Goal: Answer question/provide support

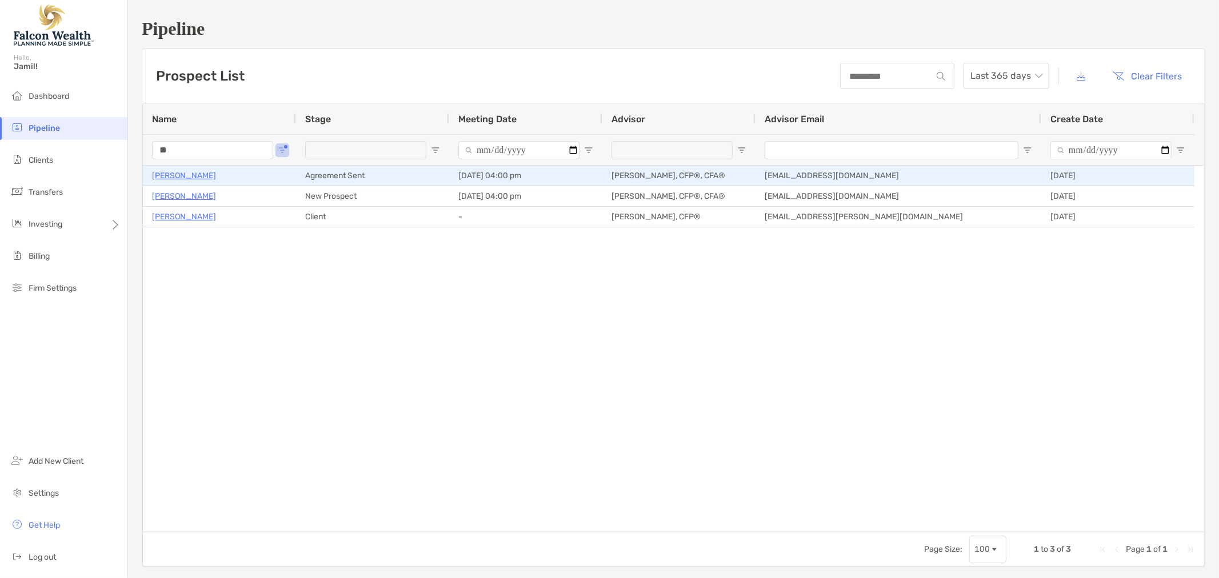
click at [205, 177] on p "[PERSON_NAME]" at bounding box center [184, 176] width 64 height 14
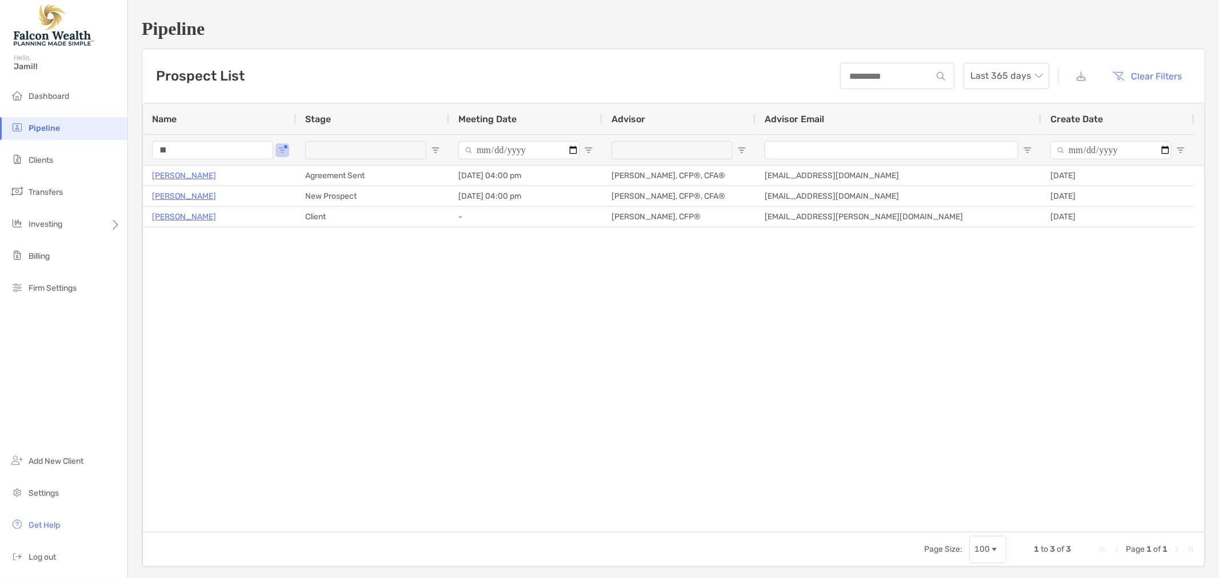
click at [499, 300] on div "Robert Kohlmann Agreement Sent 10/06/2025 - 04:00 pm Jamil Abdullah, CFP®, CFA®…" at bounding box center [673, 349] width 1061 height 366
click at [207, 145] on input "**" at bounding box center [212, 150] width 121 height 18
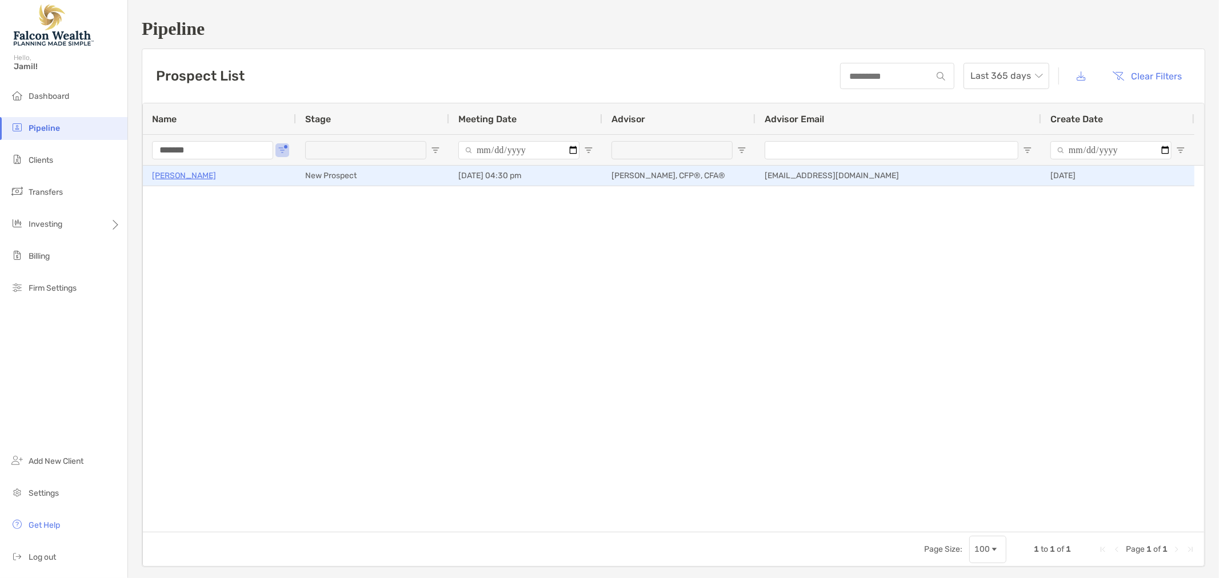
type input "*******"
click at [203, 171] on p "Danielle Saunders" at bounding box center [184, 176] width 64 height 14
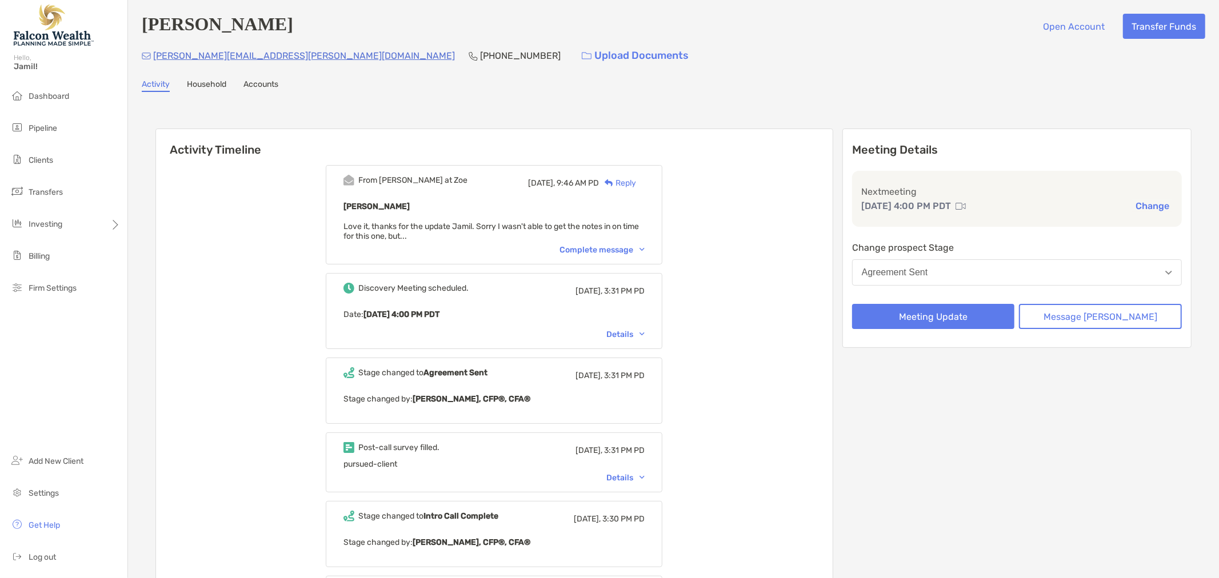
click at [611, 251] on div "Complete message" at bounding box center [601, 250] width 85 height 10
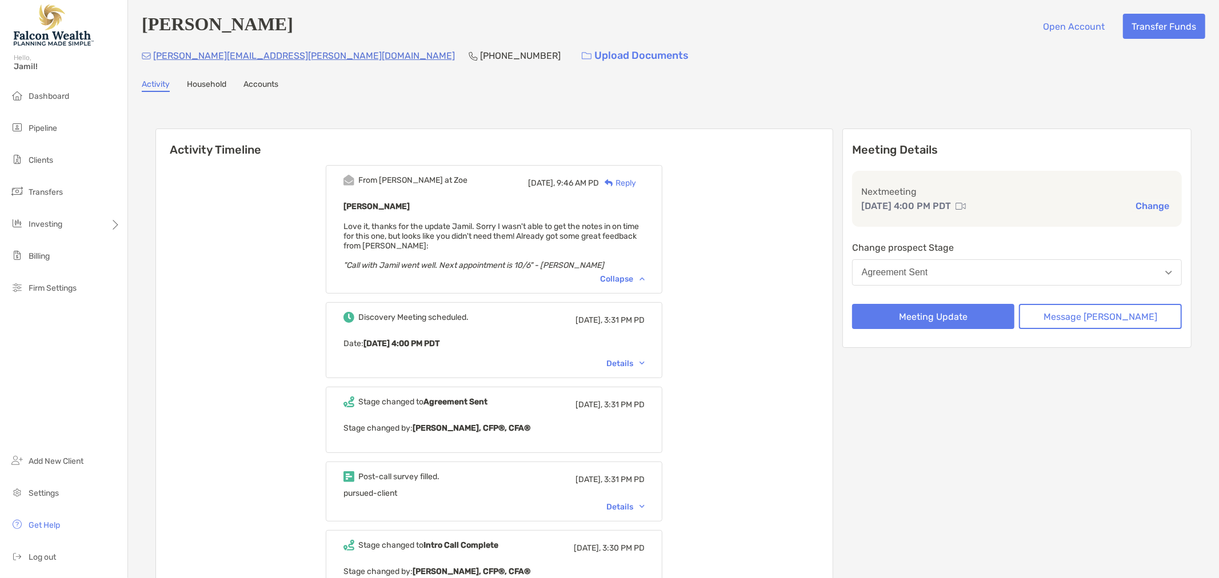
click at [636, 184] on div "Reply" at bounding box center [617, 183] width 37 height 12
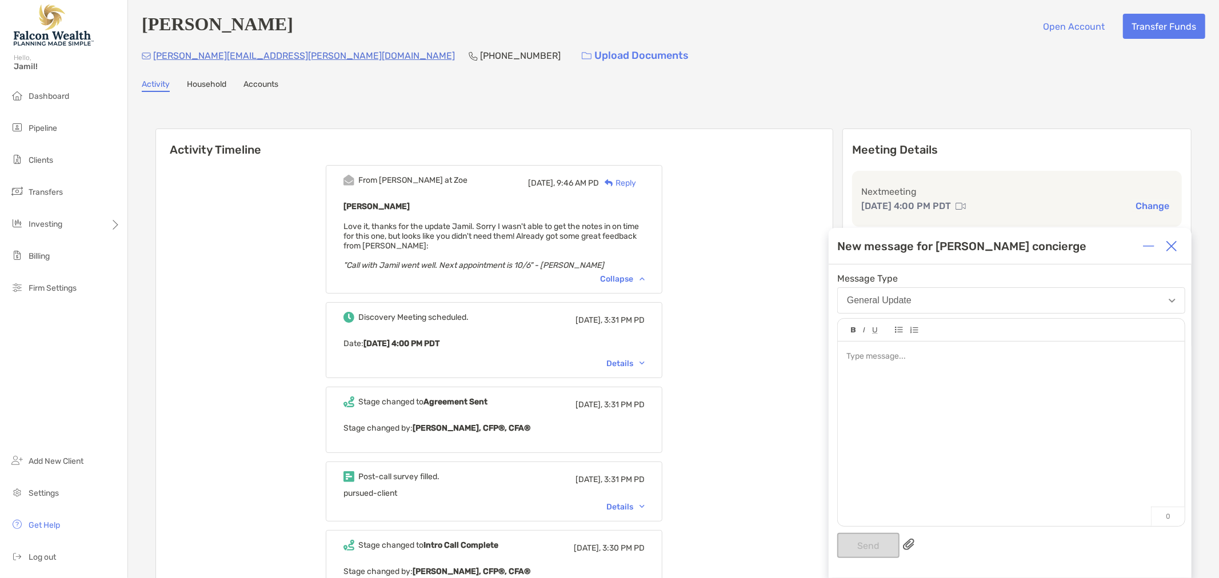
click at [927, 375] on div at bounding box center [1011, 428] width 347 height 173
click at [867, 551] on button "Send" at bounding box center [868, 545] width 62 height 25
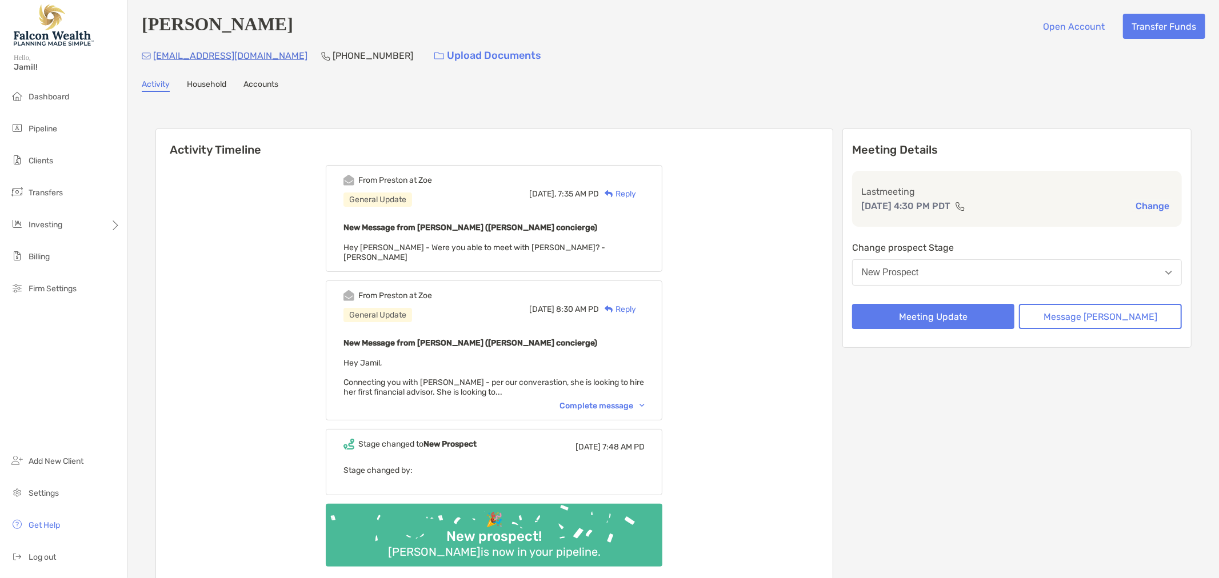
click at [919, 270] on div "New Prospect" at bounding box center [890, 272] width 57 height 10
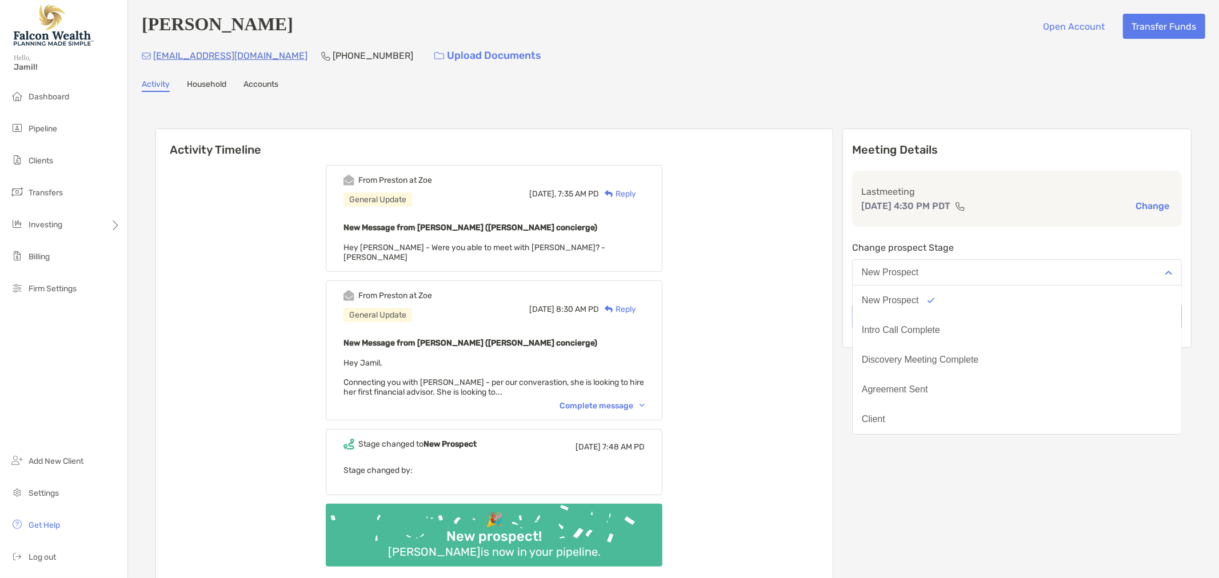
click at [780, 316] on div "From Preston at Zoe General Update Today, 7:35 AM PD Reply New Message from Pre…" at bounding box center [494, 370] width 677 height 427
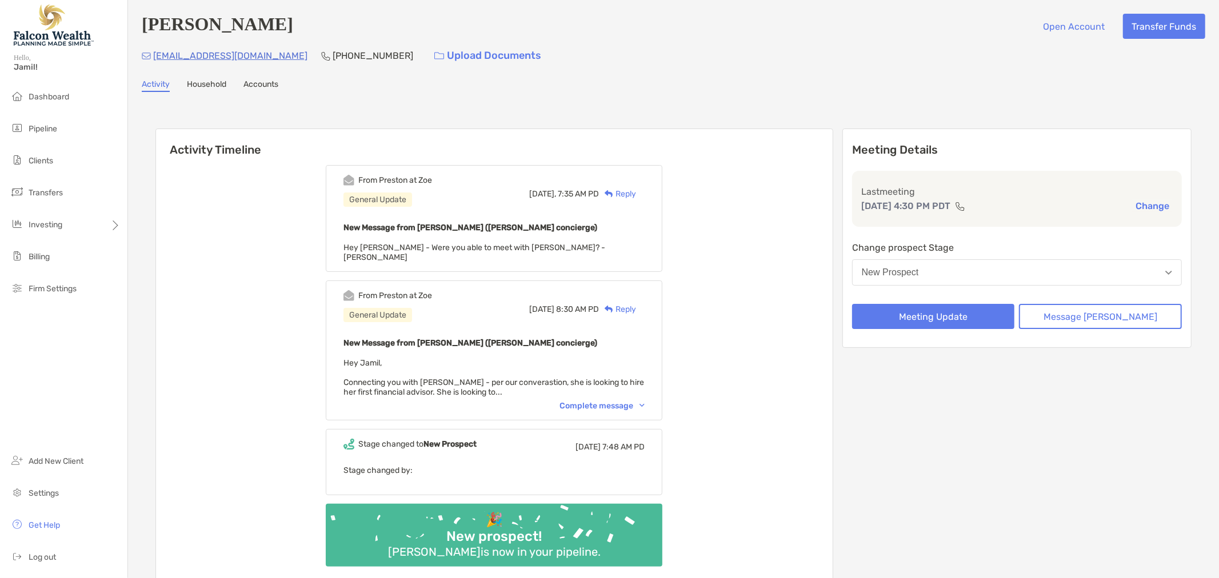
click at [636, 194] on div "Reply" at bounding box center [617, 194] width 37 height 12
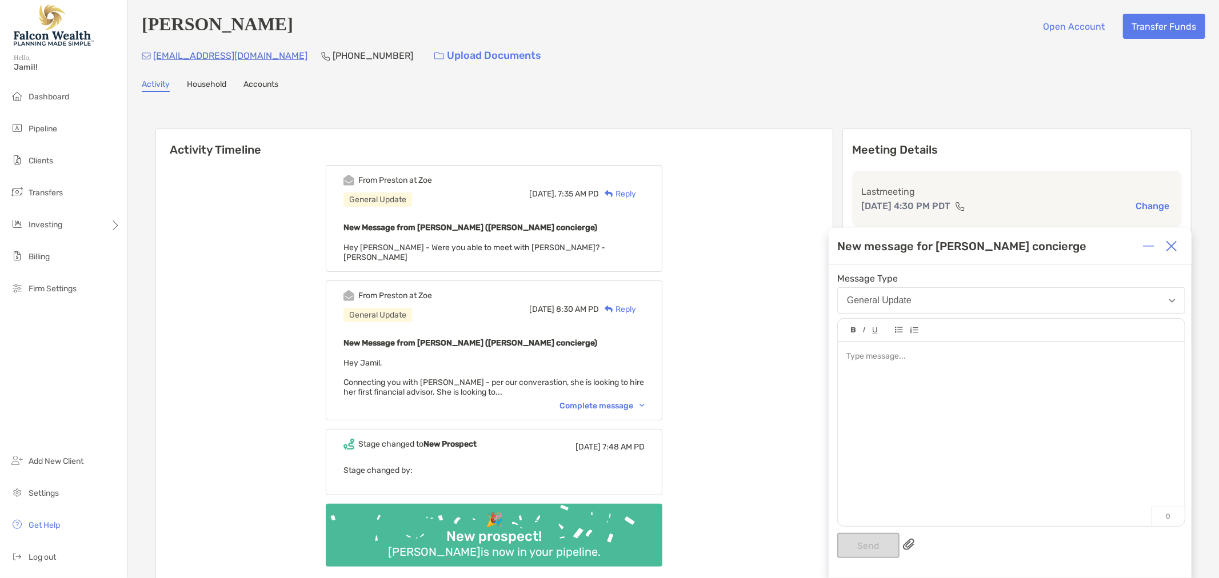
click at [924, 418] on div at bounding box center [1011, 428] width 347 height 173
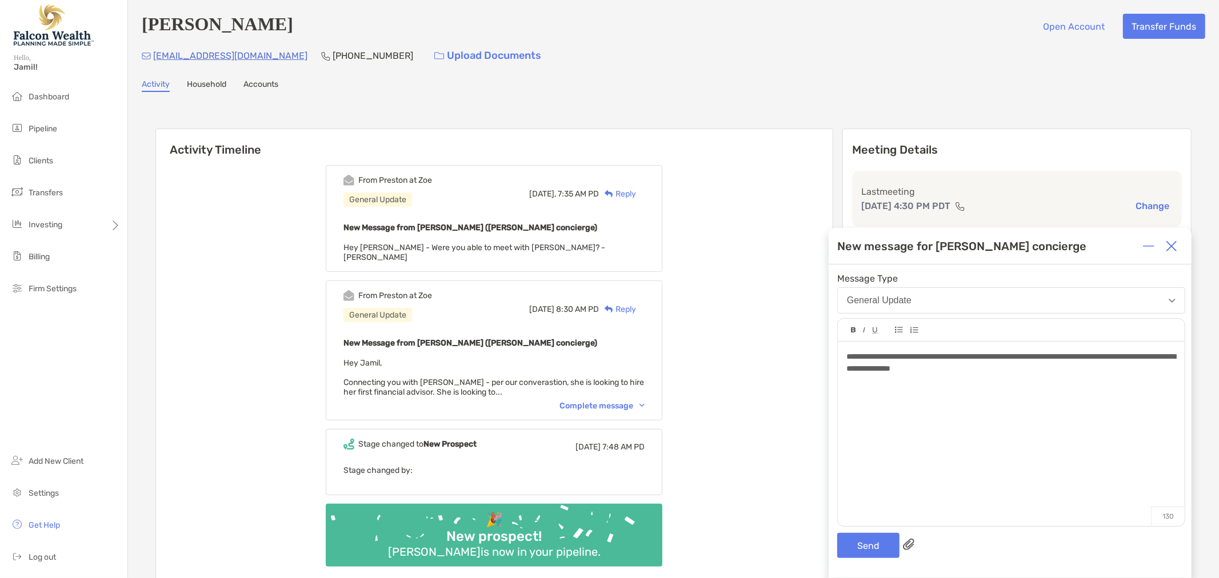
click at [1041, 368] on div "**********" at bounding box center [1010, 363] width 329 height 24
click at [854, 547] on button "Send" at bounding box center [868, 545] width 62 height 25
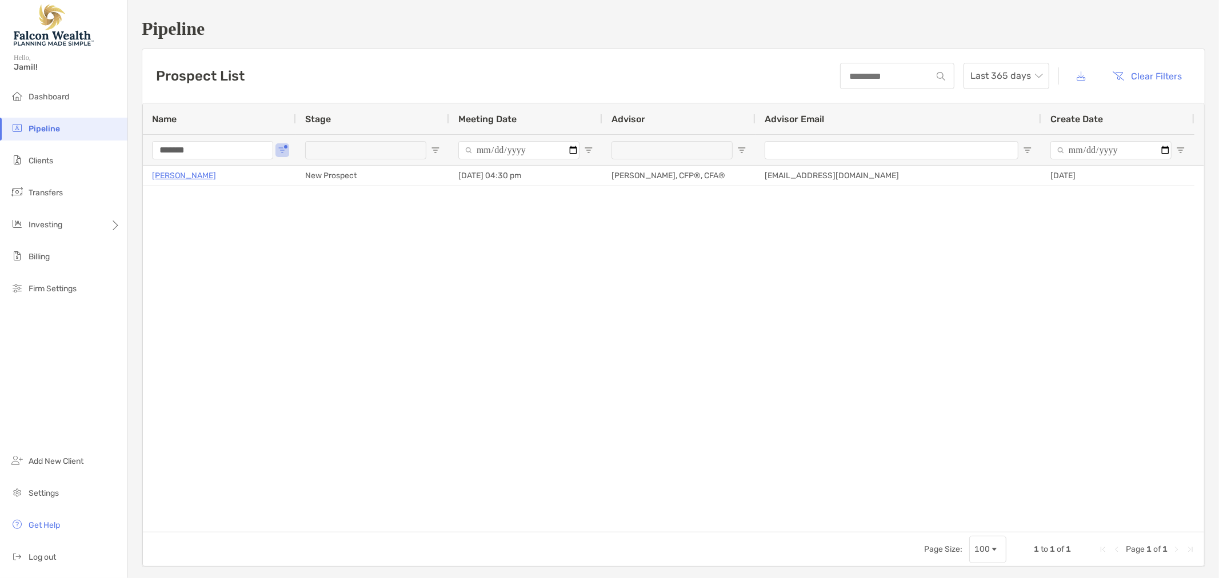
drag, startPoint x: 0, startPoint y: 0, endPoint x: 218, endPoint y: 153, distance: 266.7
click at [218, 153] on input "*******" at bounding box center [212, 150] width 121 height 18
type input "******"
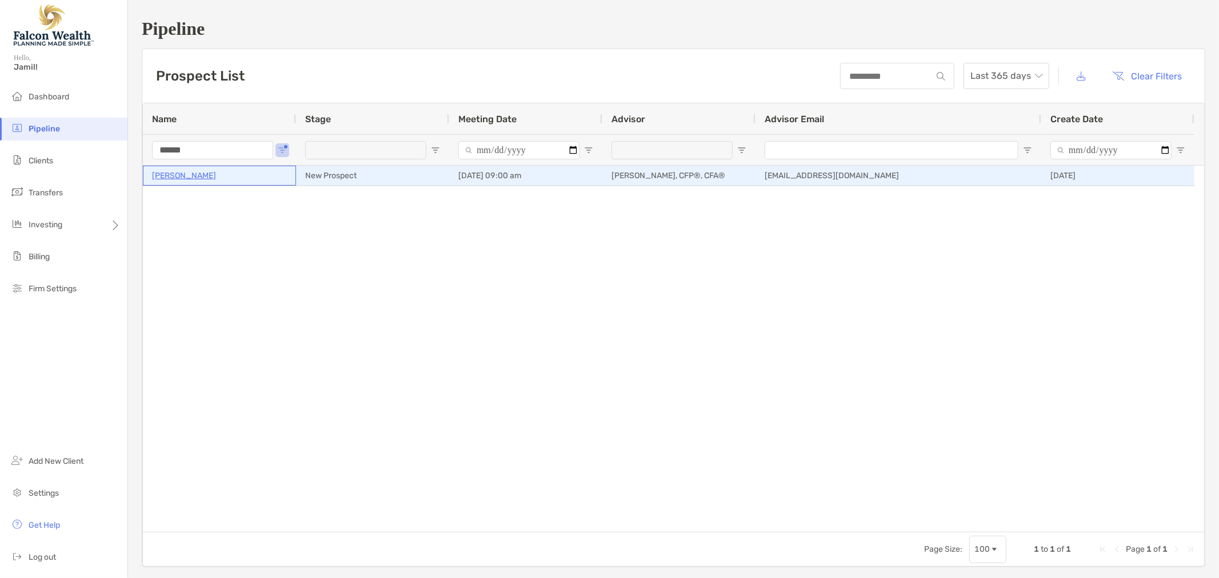
click at [187, 181] on p "Nikhil Bordia" at bounding box center [184, 176] width 64 height 14
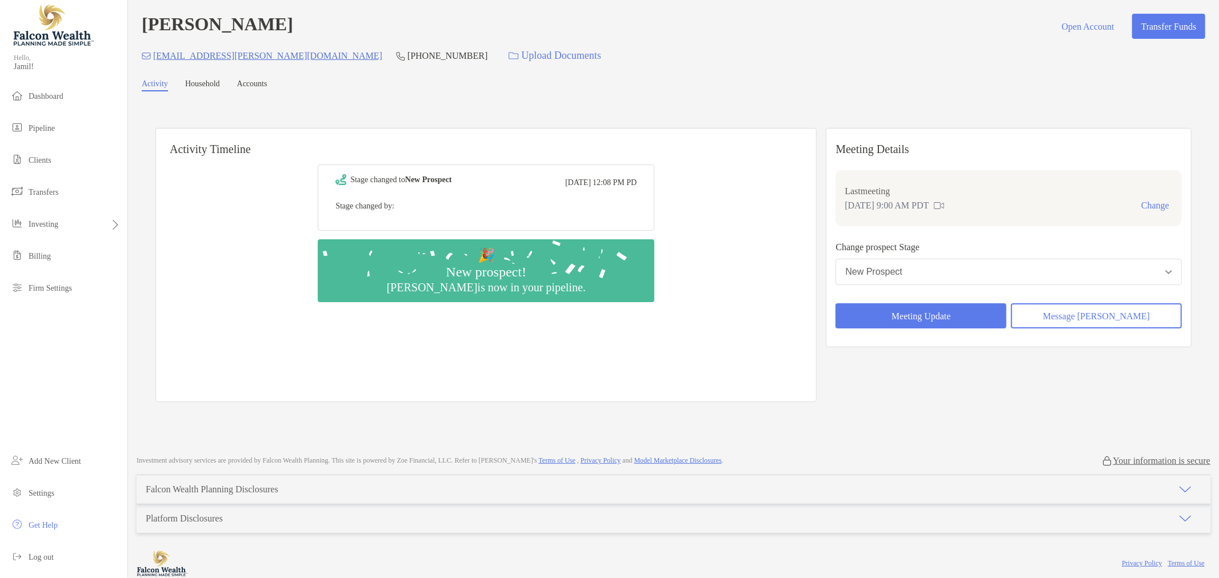
click at [918, 286] on div "Change prospect Stage [GEOGRAPHIC_DATA]" at bounding box center [1008, 265] width 346 height 50
click at [926, 266] on button "New Prospect" at bounding box center [1008, 272] width 346 height 26
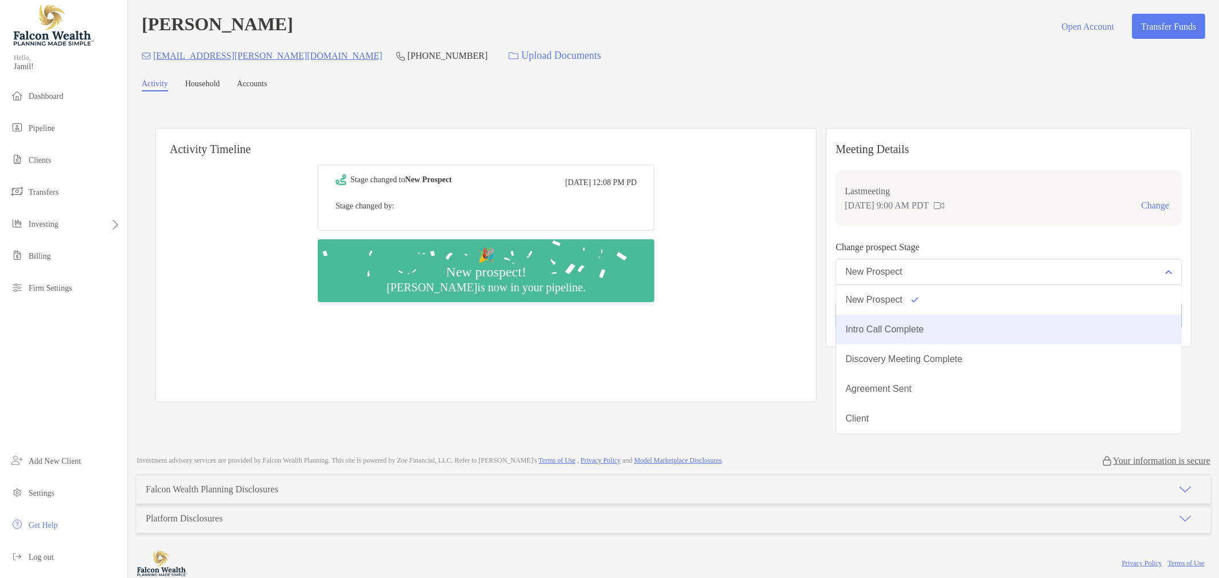
click at [923, 329] on div "Intro Call Complete" at bounding box center [884, 330] width 78 height 10
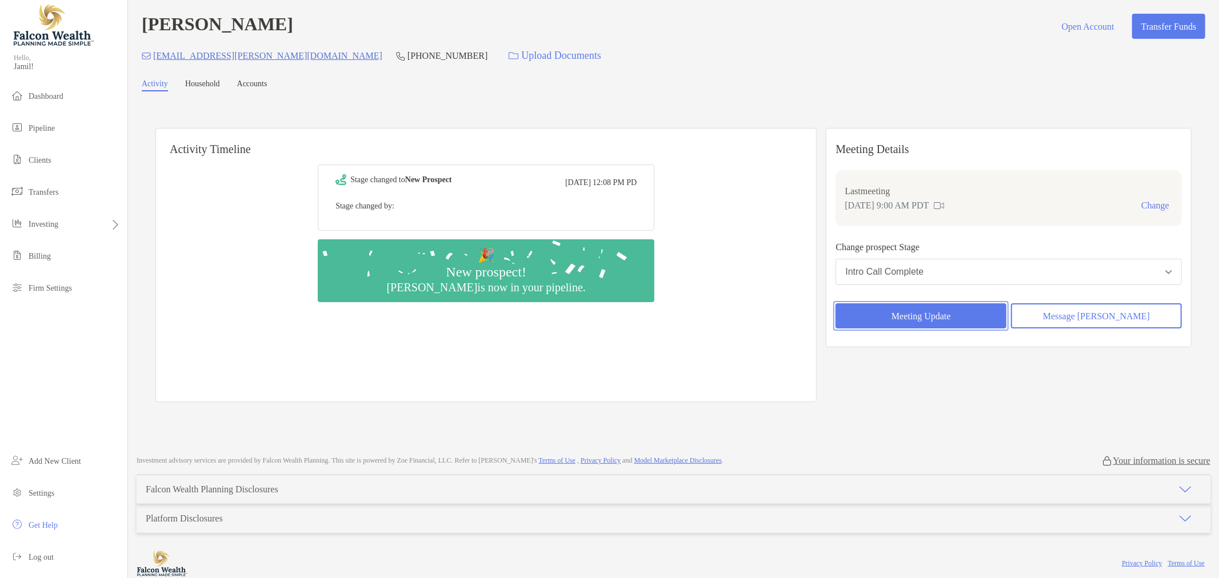
click at [903, 305] on button "Meeting Update" at bounding box center [920, 315] width 171 height 25
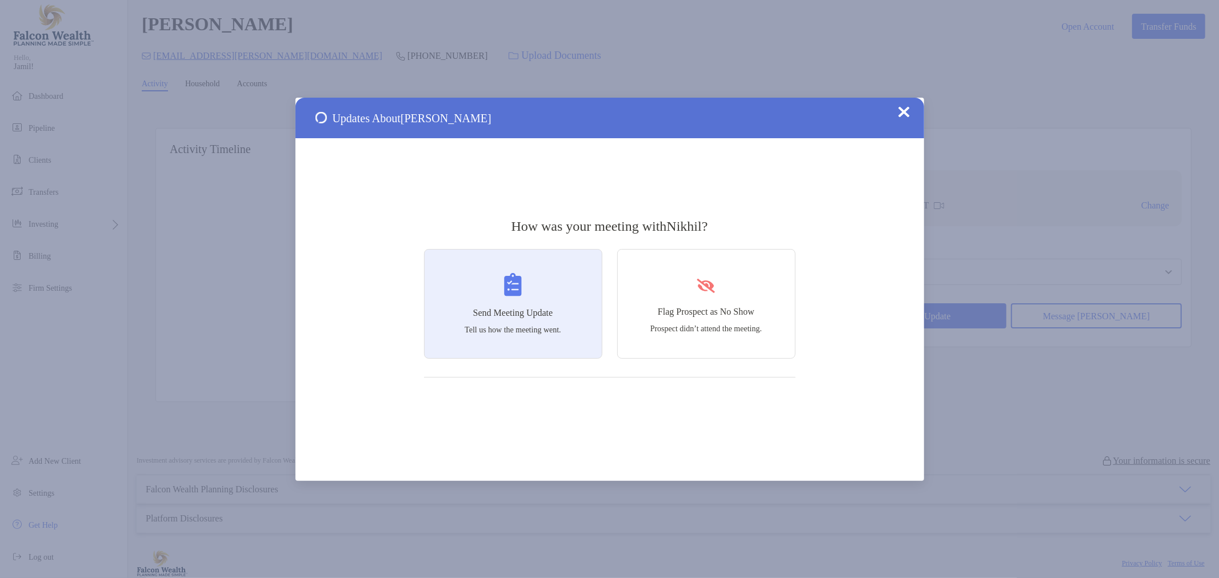
click at [483, 278] on div "Send Meeting Update Tell us how the meeting went." at bounding box center [513, 304] width 178 height 110
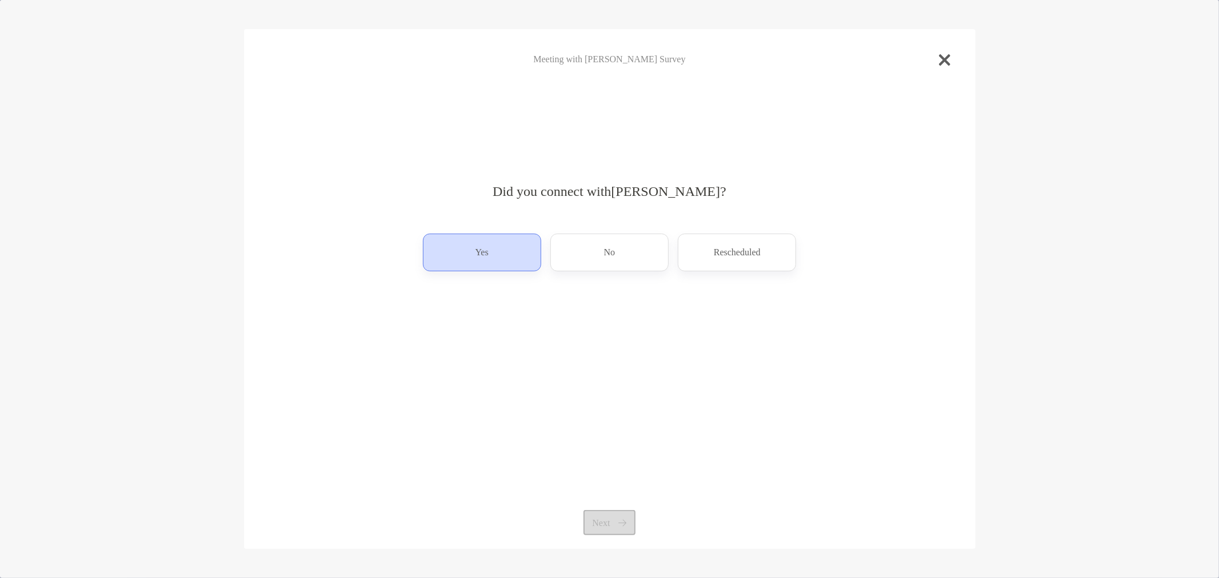
click at [527, 262] on div "Yes" at bounding box center [482, 253] width 118 height 38
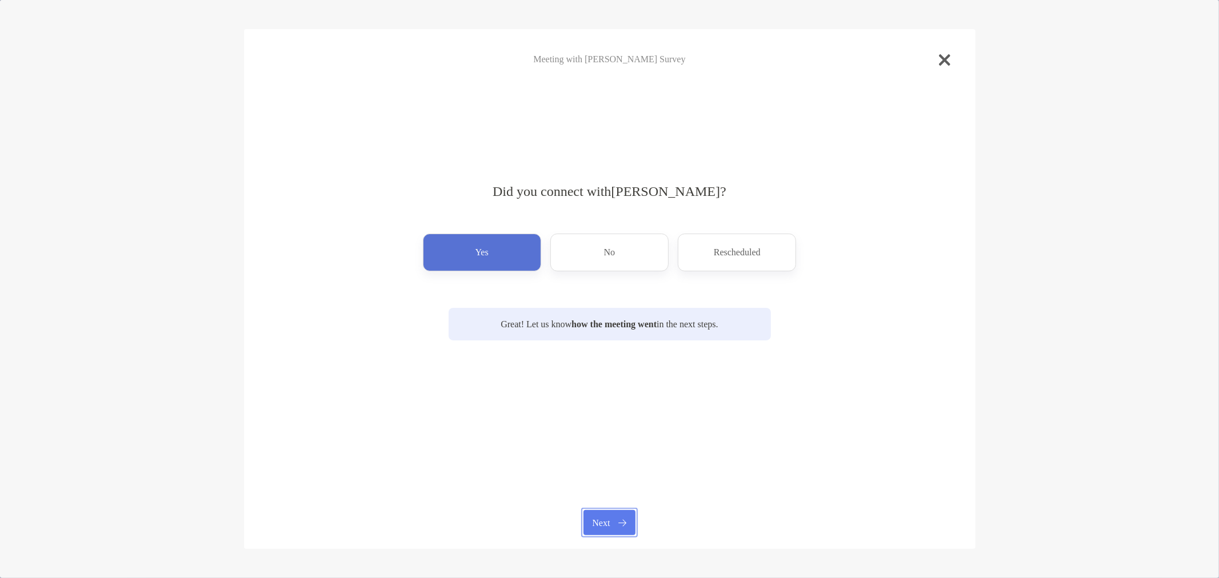
click at [607, 514] on button "Next" at bounding box center [609, 522] width 52 height 25
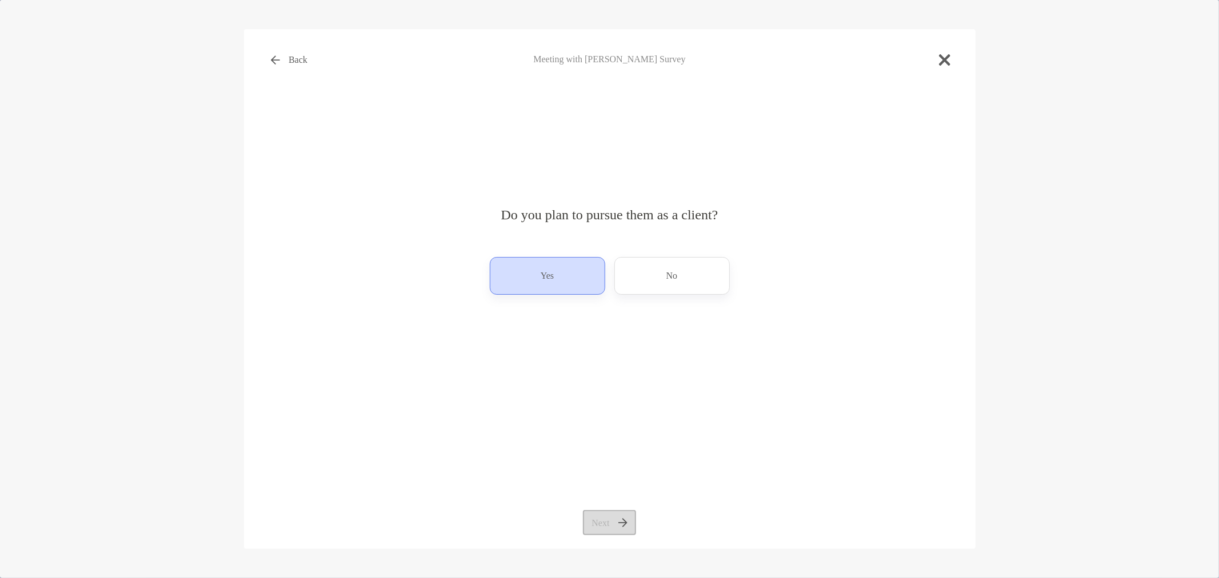
click at [552, 289] on div "Yes" at bounding box center [547, 276] width 115 height 38
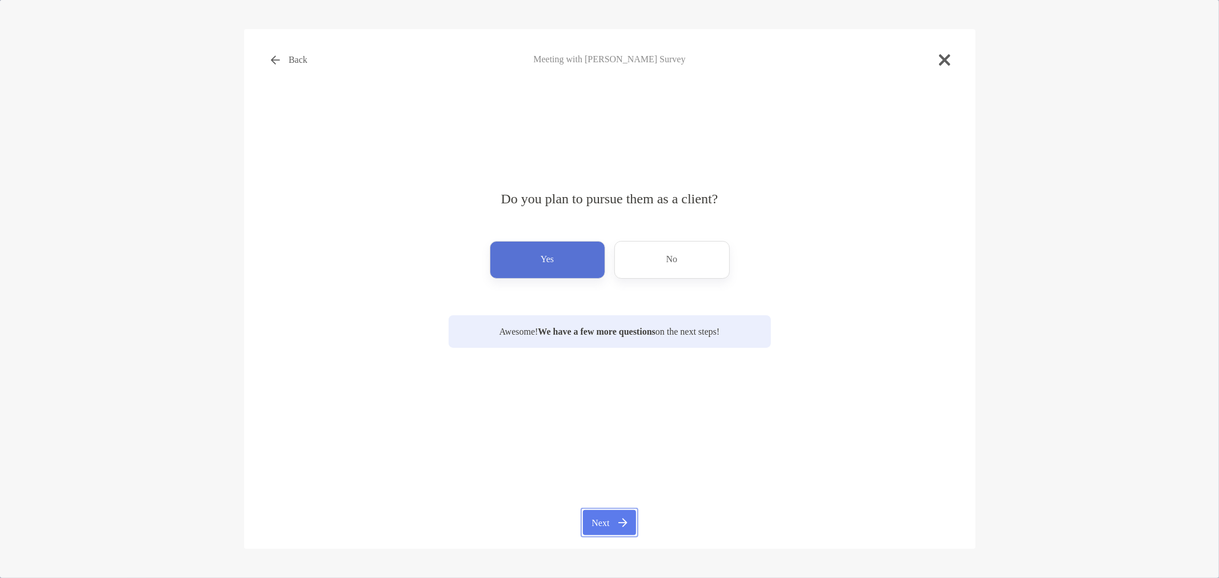
click at [614, 522] on button "Next" at bounding box center [609, 522] width 53 height 25
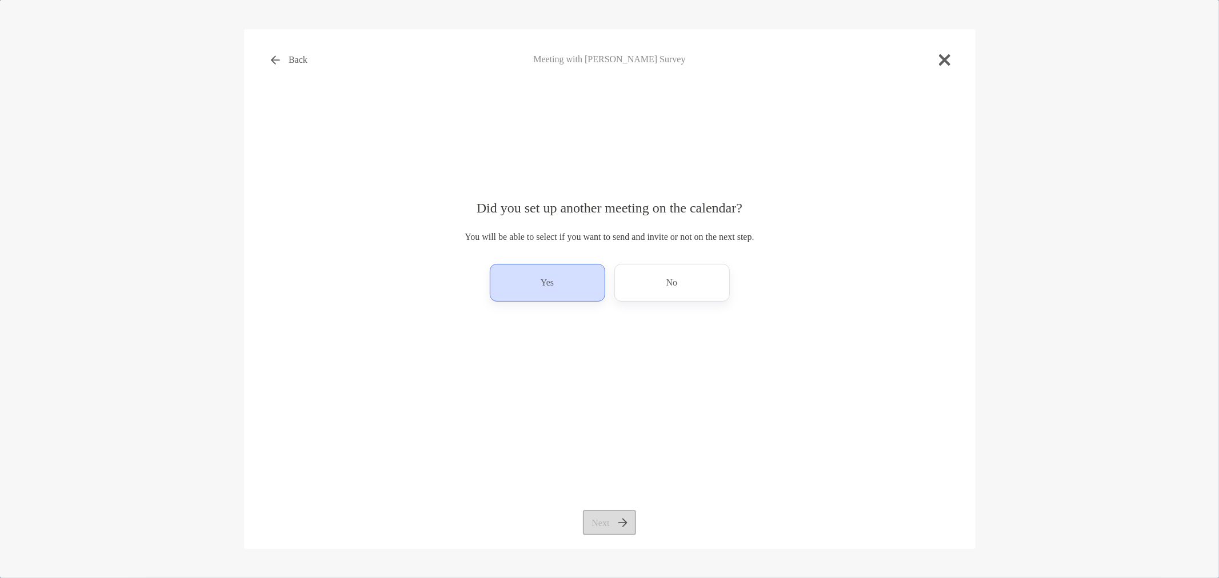
click at [561, 271] on div "Yes" at bounding box center [547, 283] width 115 height 38
click at [622, 514] on button "Next" at bounding box center [609, 522] width 53 height 25
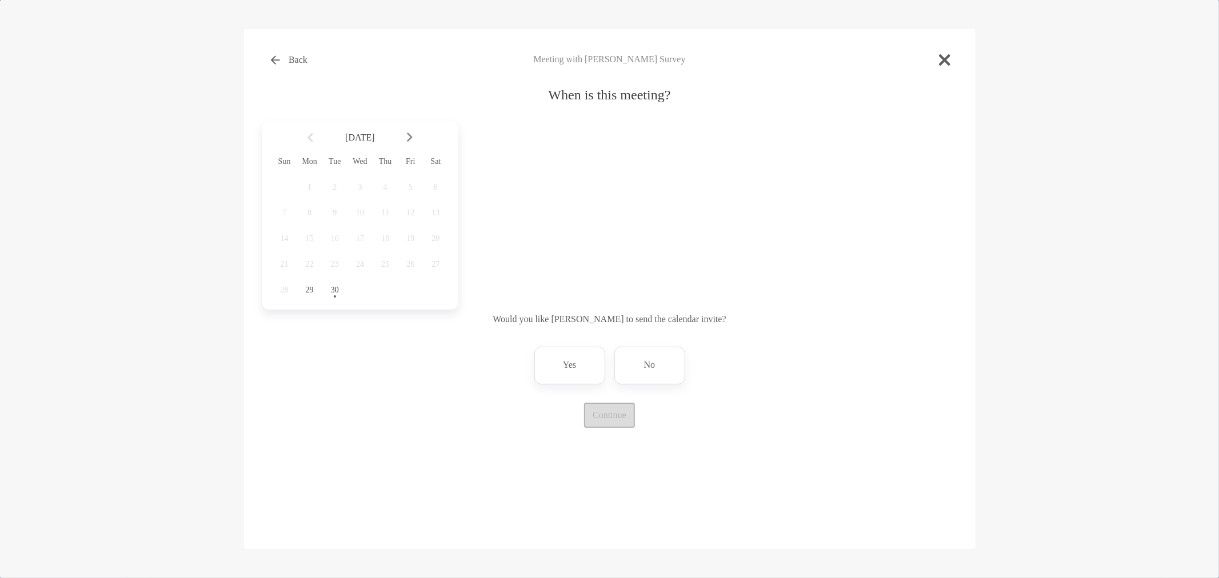
click at [410, 129] on div at bounding box center [414, 137] width 19 height 25
click at [384, 191] on span "2" at bounding box center [384, 187] width 19 height 9
click at [493, 236] on div "12:00 pm" at bounding box center [516, 238] width 77 height 26
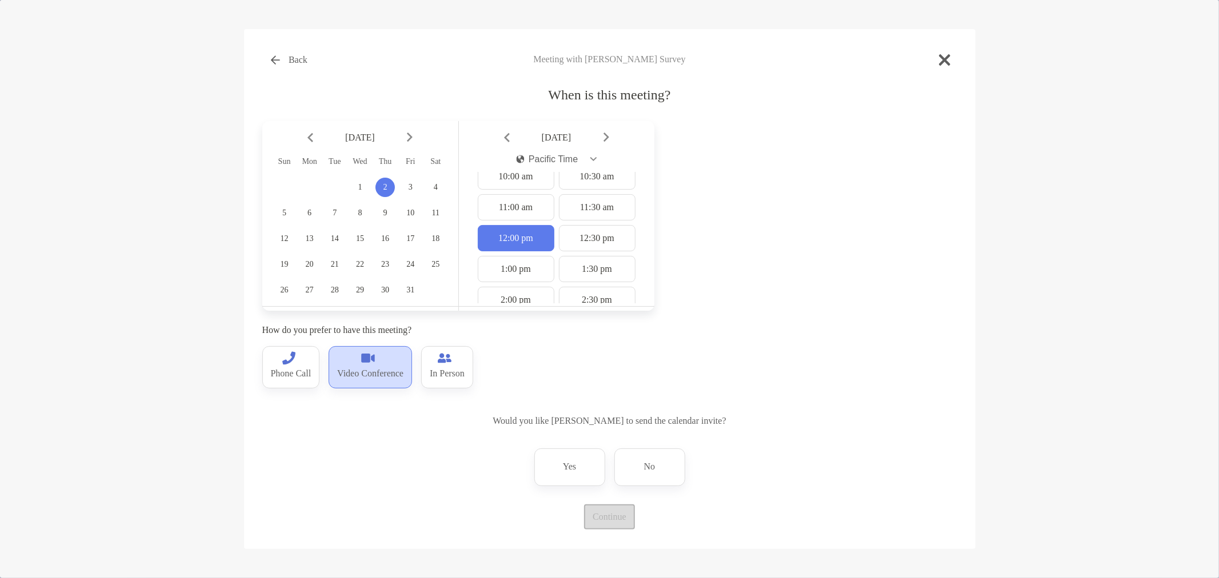
click at [349, 361] on div "Video Conference" at bounding box center [370, 367] width 83 height 42
click at [666, 471] on div "No" at bounding box center [649, 468] width 71 height 38
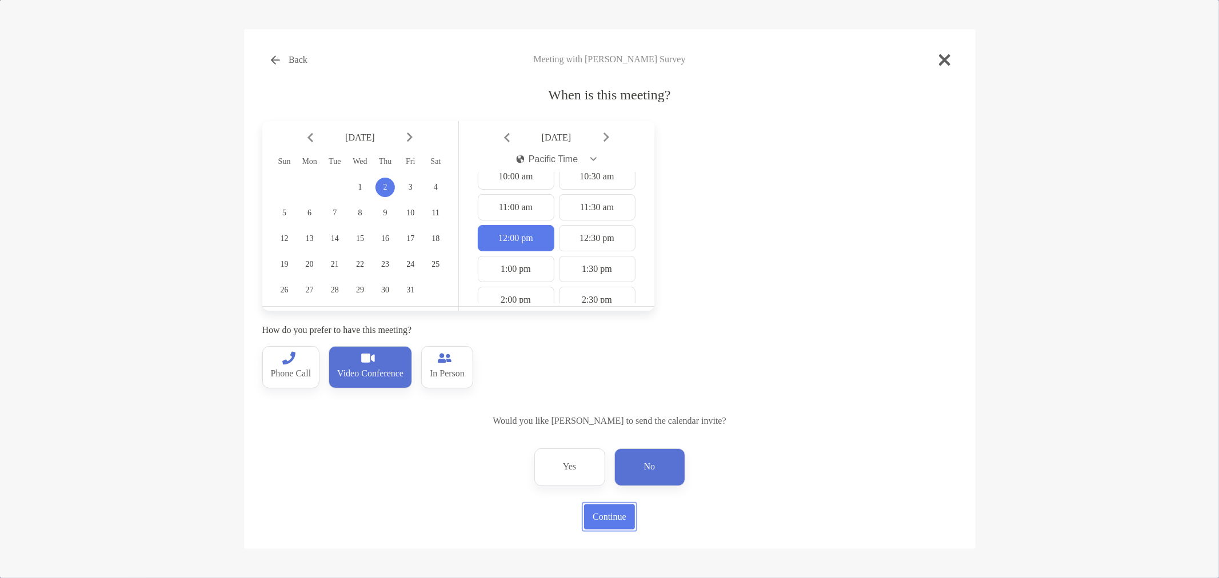
click at [603, 521] on button "Continue" at bounding box center [609, 517] width 51 height 25
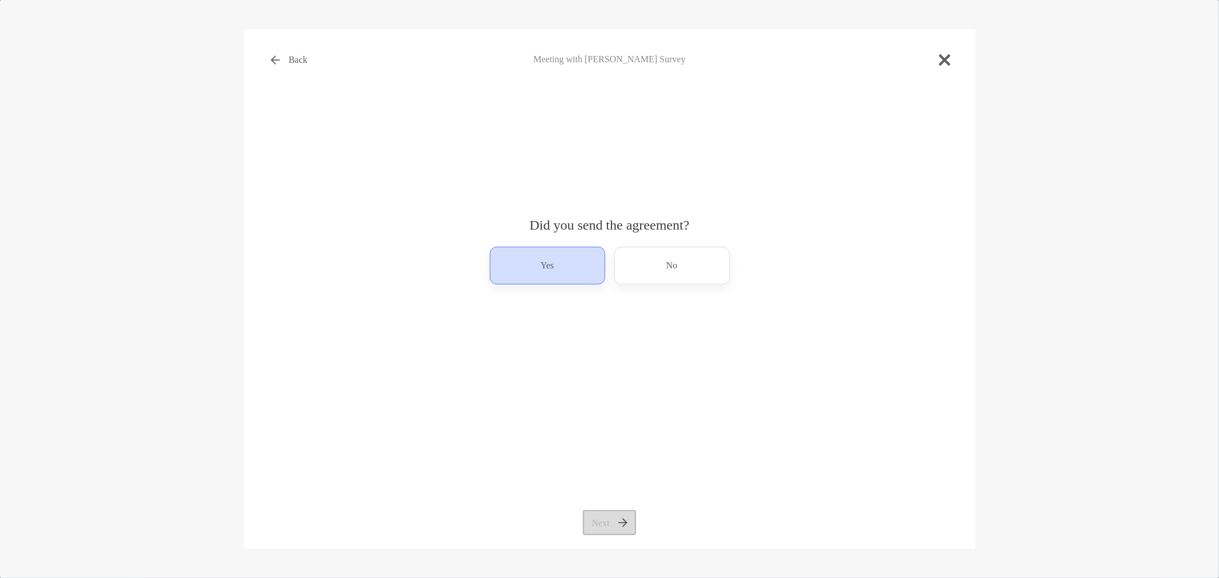
click at [545, 262] on p "Yes" at bounding box center [547, 266] width 13 height 18
click at [608, 516] on button "Next" at bounding box center [609, 522] width 53 height 25
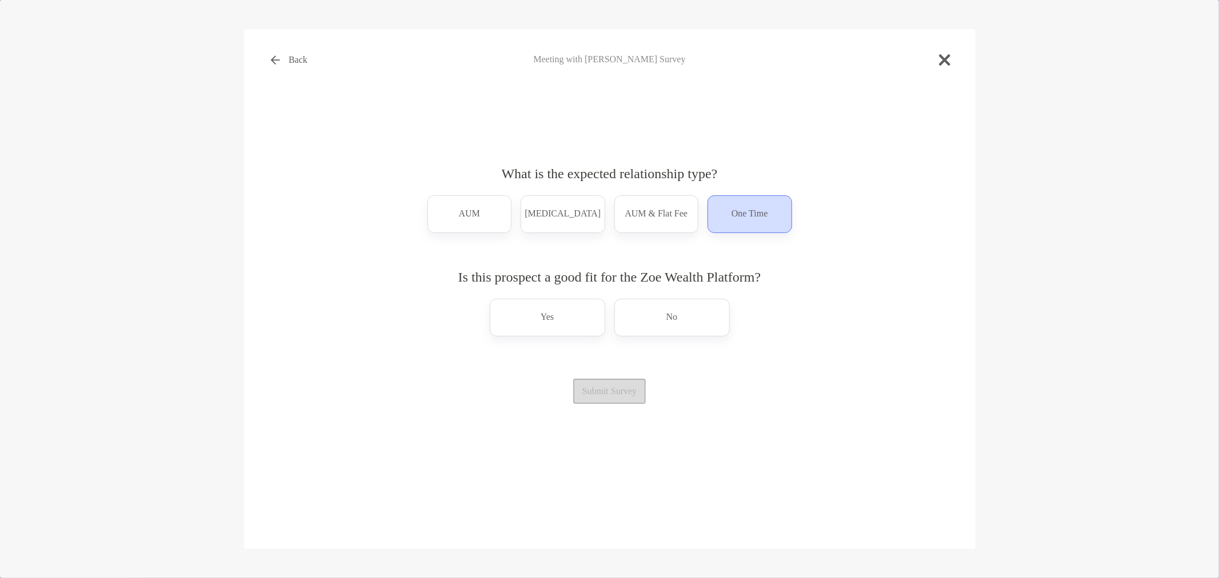
click at [712, 217] on div "One Time" at bounding box center [749, 214] width 85 height 38
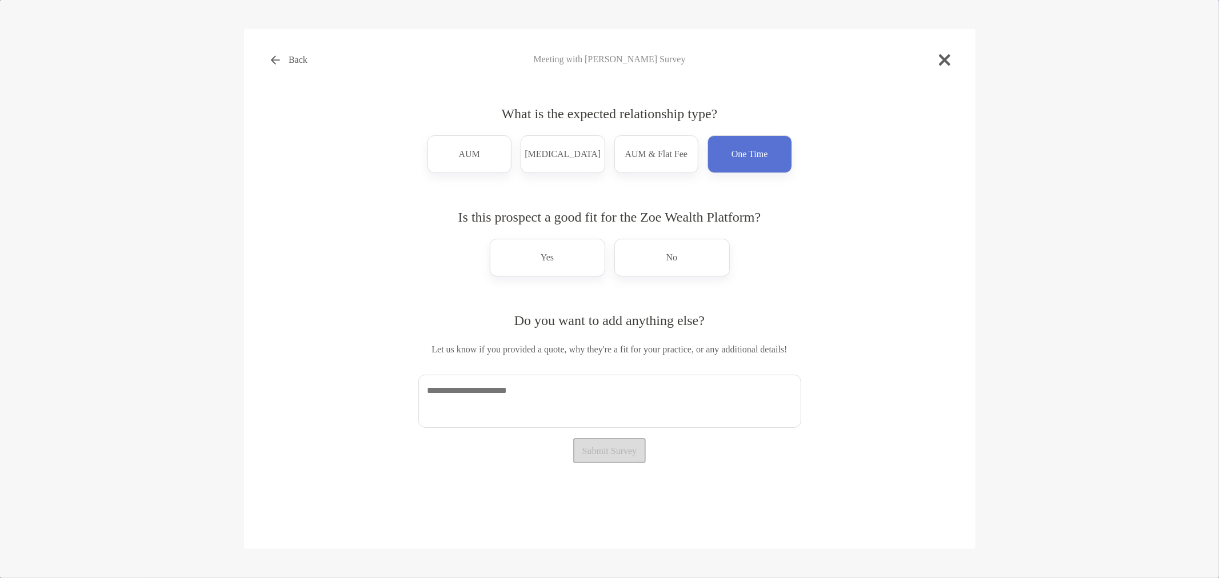
drag, startPoint x: 677, startPoint y: 261, endPoint x: 663, endPoint y: 289, distance: 31.2
click at [677, 261] on p "No" at bounding box center [671, 258] width 11 height 18
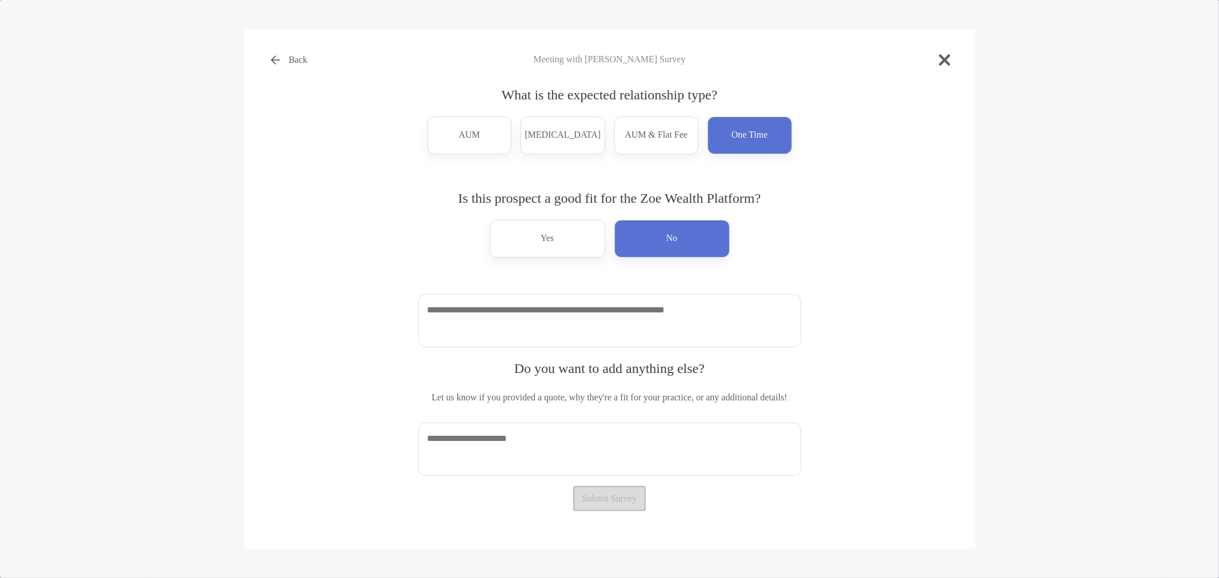
click at [478, 335] on textarea at bounding box center [609, 320] width 383 height 53
type textarea "**********"
click at [587, 459] on textarea at bounding box center [609, 448] width 389 height 53
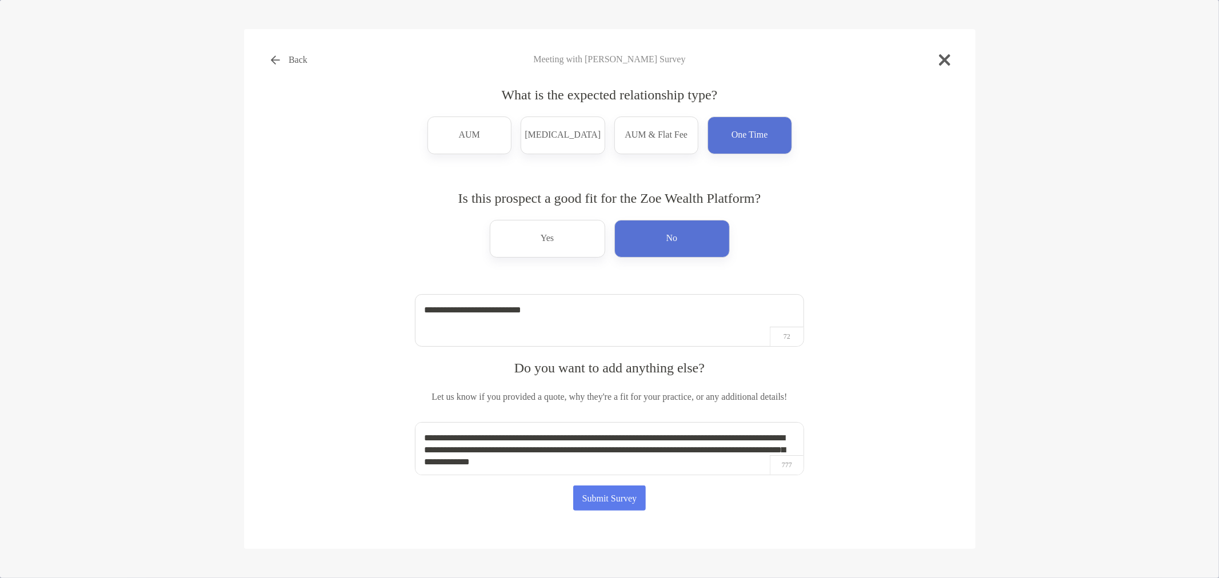
click at [733, 449] on textarea "**********" at bounding box center [609, 448] width 389 height 53
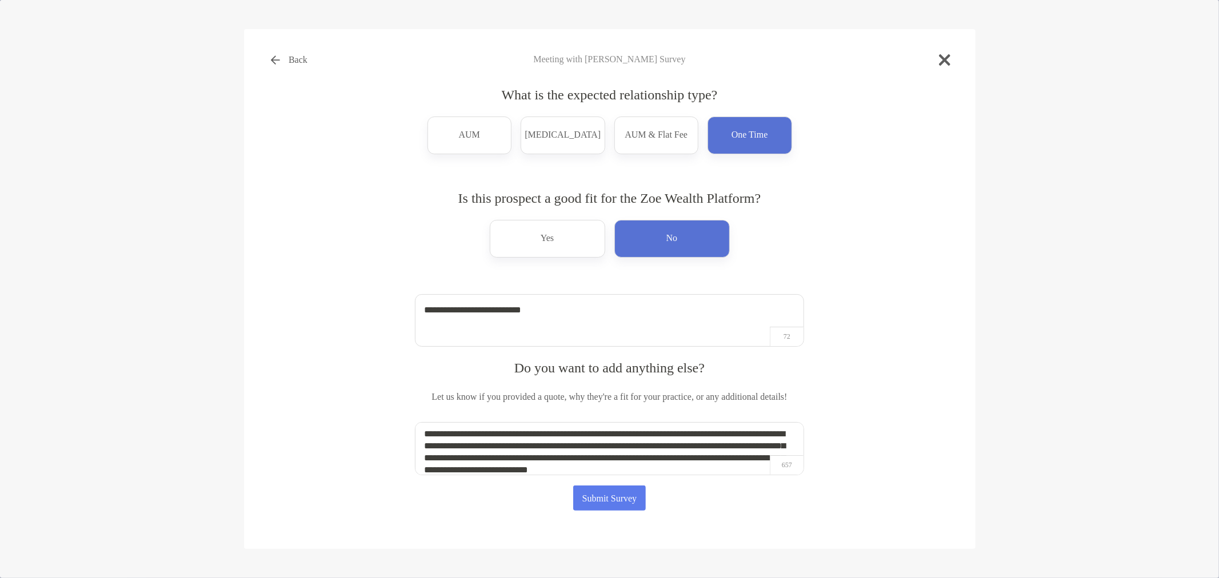
type textarea "**********"
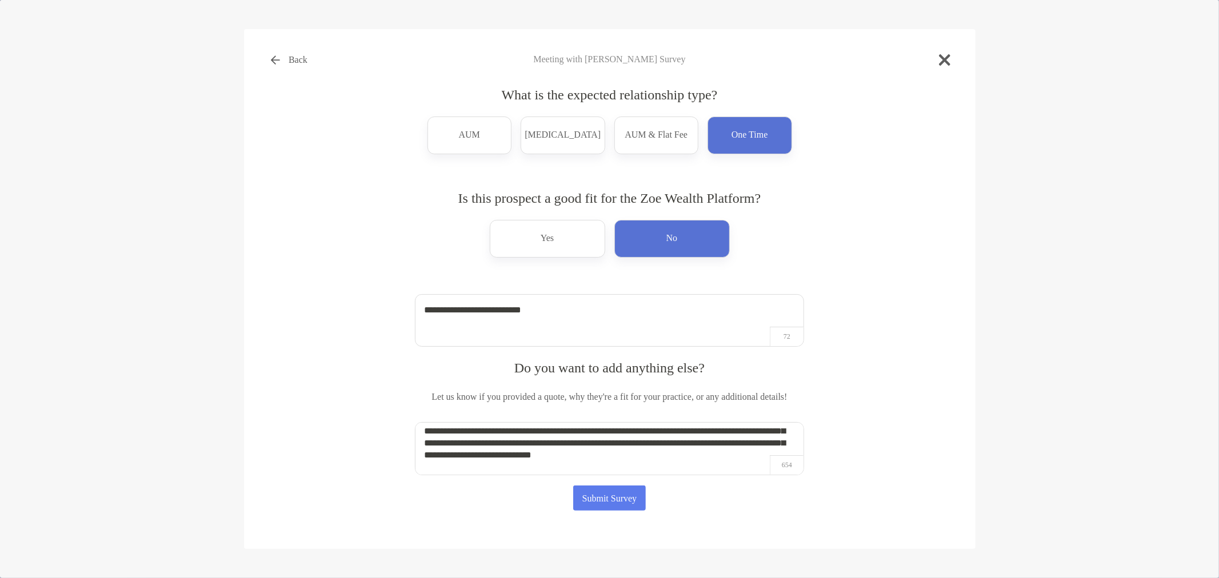
scroll to position [31, 0]
click at [614, 501] on button "Submit Survey" at bounding box center [609, 498] width 73 height 25
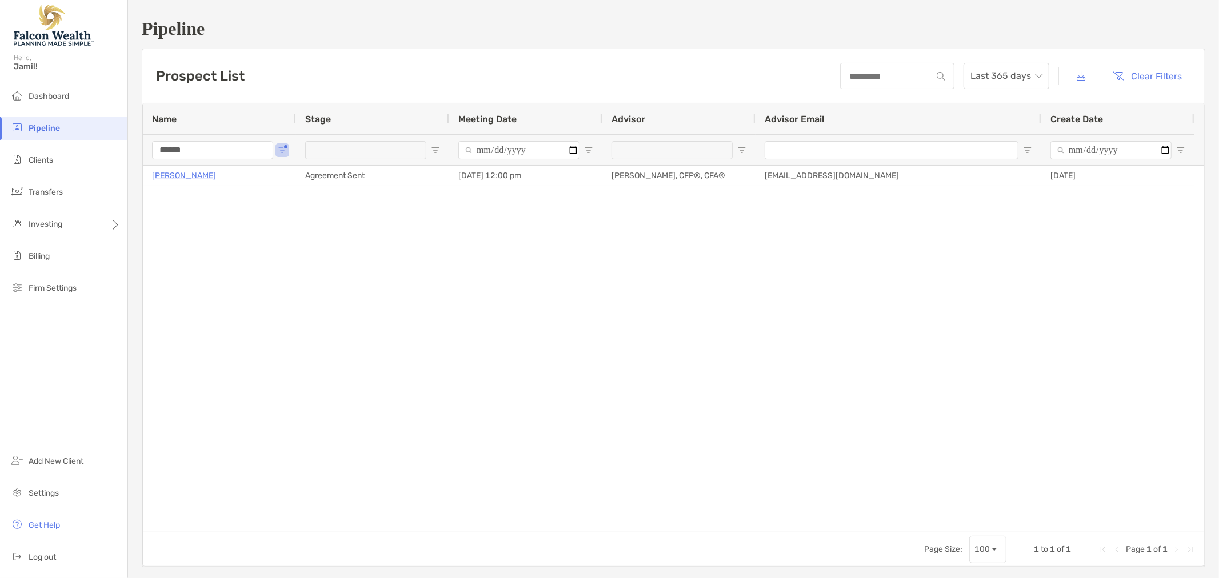
click at [231, 150] on input "******" at bounding box center [212, 150] width 121 height 18
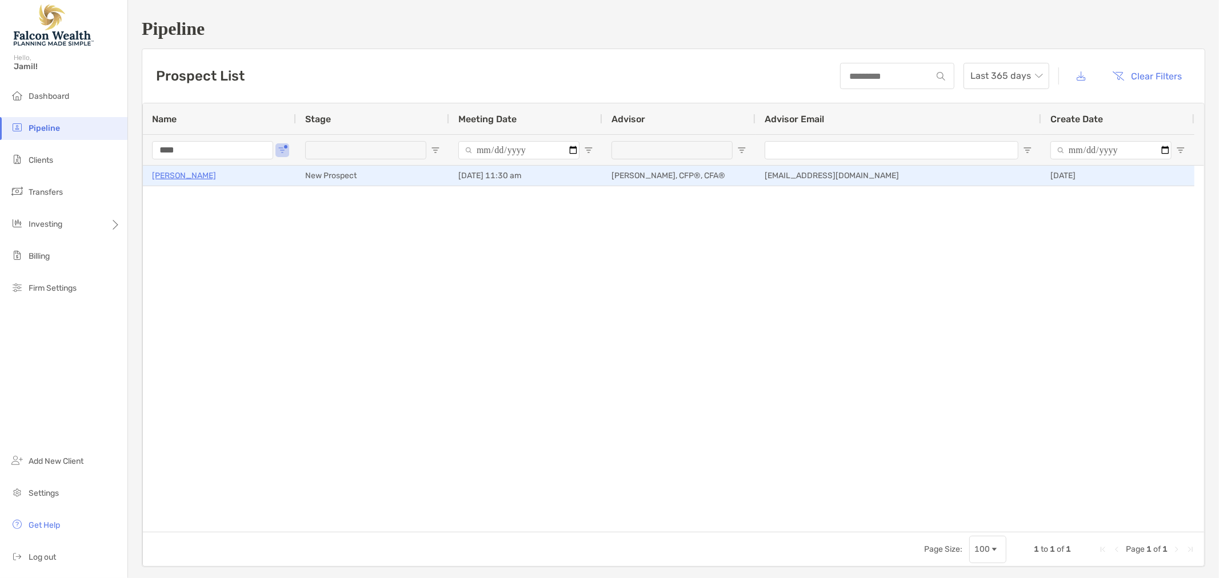
type input "****"
click at [189, 173] on p "Jesse Pope" at bounding box center [184, 176] width 64 height 14
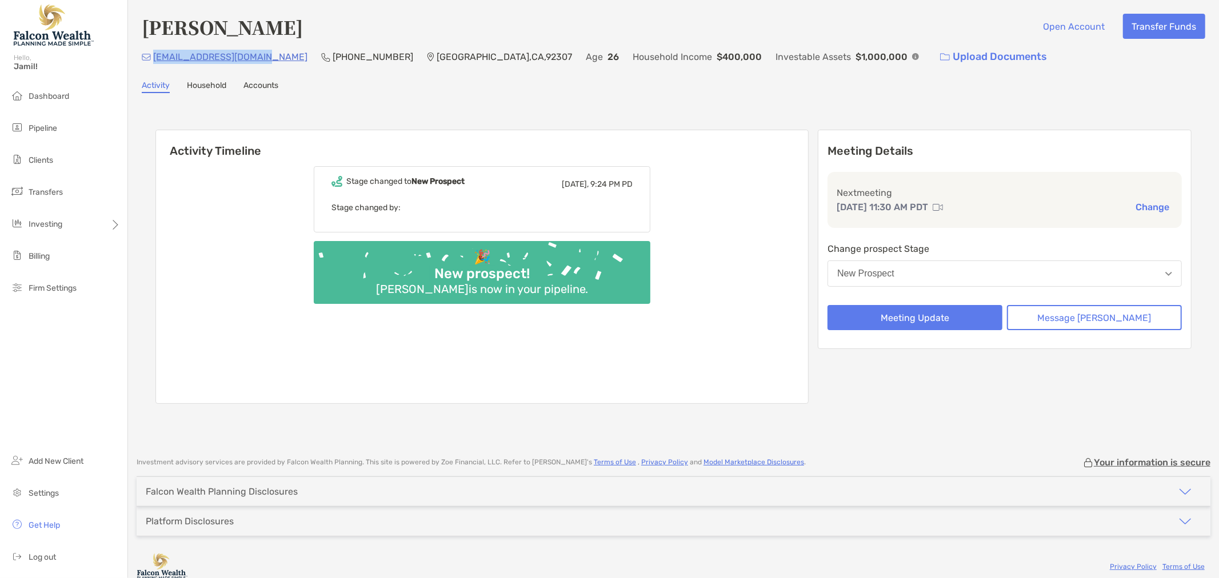
drag, startPoint x: 270, startPoint y: 57, endPoint x: 152, endPoint y: 54, distance: 117.8
click at [152, 54] on div "[EMAIL_ADDRESS][DOMAIN_NAME] (442) 242-[GEOGRAPHIC_DATA] Age [DEMOGRAPHIC_DATA]…" at bounding box center [673, 57] width 1063 height 25
copy p "[EMAIL_ADDRESS][DOMAIN_NAME]"
